Goal: Information Seeking & Learning: Learn about a topic

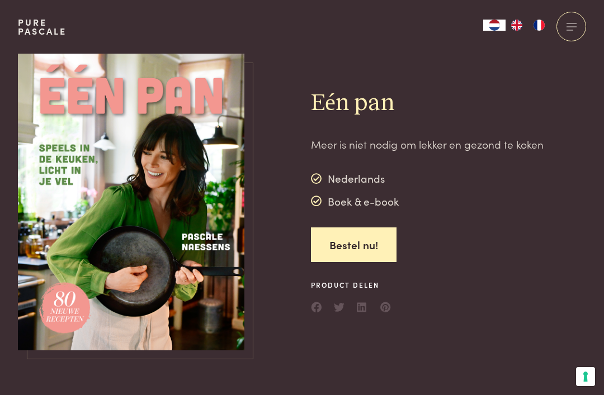
click at [418, 248] on div "Eén pan Meer is niet nodig om lekker en gezond te koken Nederlands Boek & e-boo…" at bounding box center [448, 202] width 275 height 297
click at [483, 250] on div "Eén pan Meer is niet nodig om lekker en gezond te koken Nederlands Boek & e-boo…" at bounding box center [448, 202] width 275 height 297
click at [572, 30] on span at bounding box center [569, 30] width 7 height 1
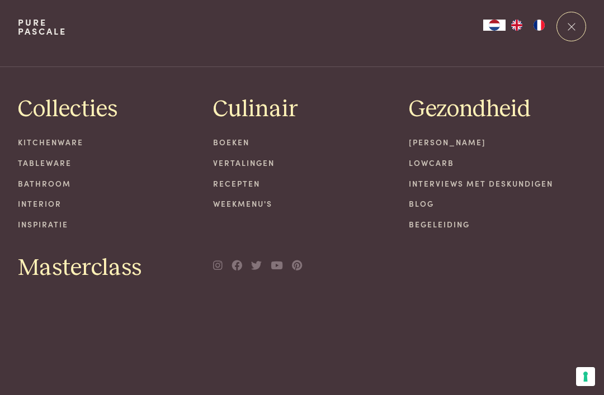
click at [247, 181] on link "Recepten" at bounding box center [302, 184] width 178 height 12
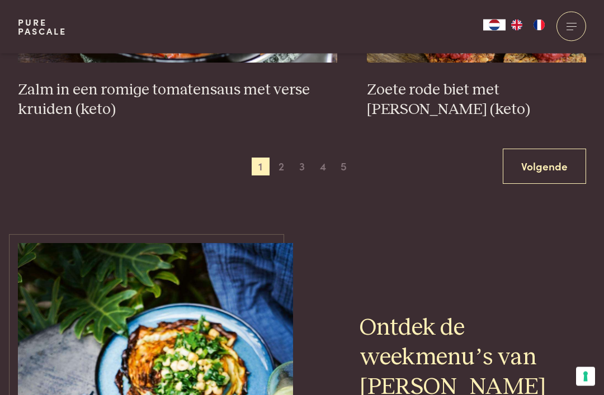
scroll to position [2180, 0]
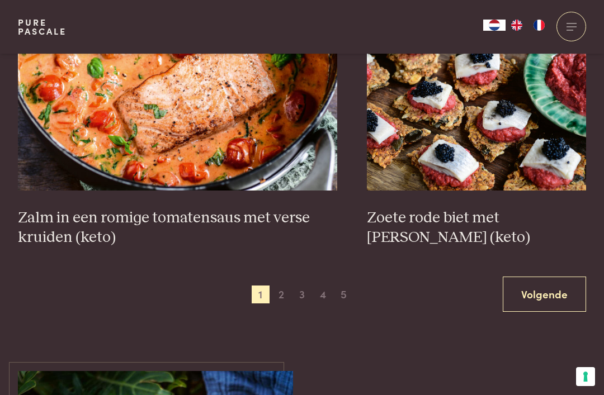
click at [281, 286] on span "2" at bounding box center [281, 295] width 18 height 18
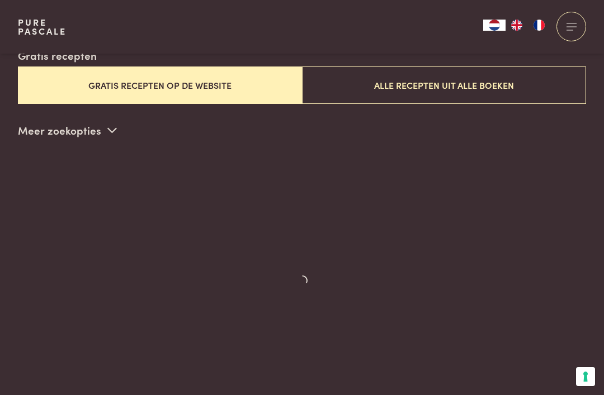
scroll to position [286, 0]
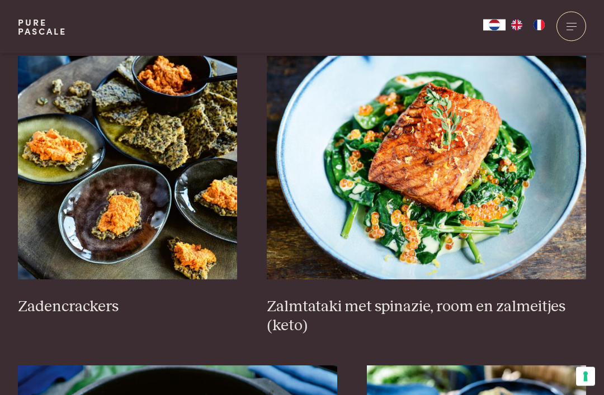
scroll to position [1634, 0]
click at [184, 172] on img at bounding box center [127, 168] width 219 height 224
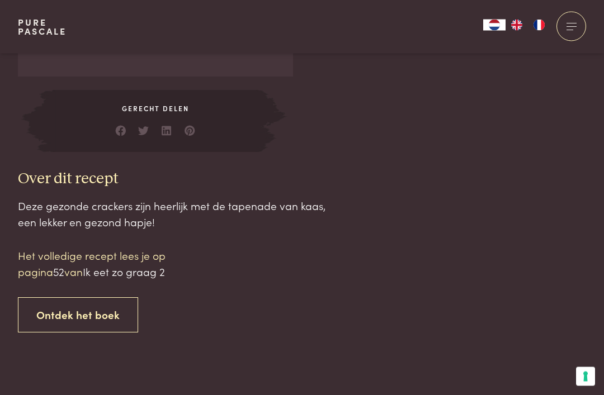
scroll to position [949, 0]
